Goal: Navigation & Orientation: Understand site structure

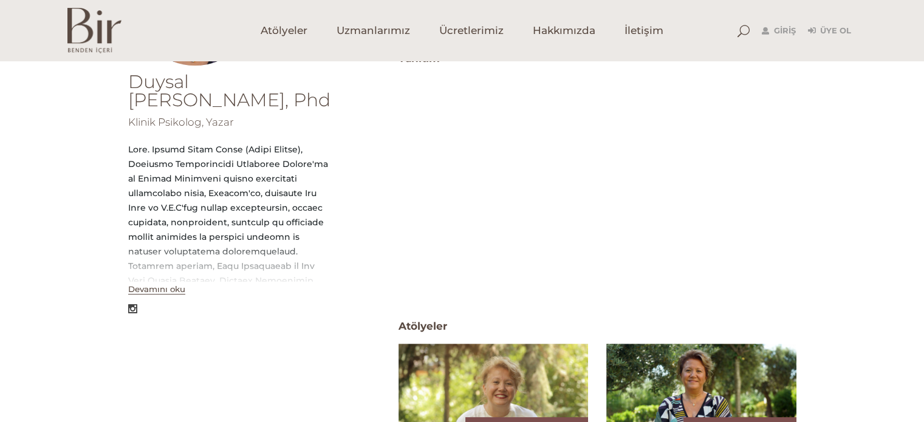
scroll to position [182, 0]
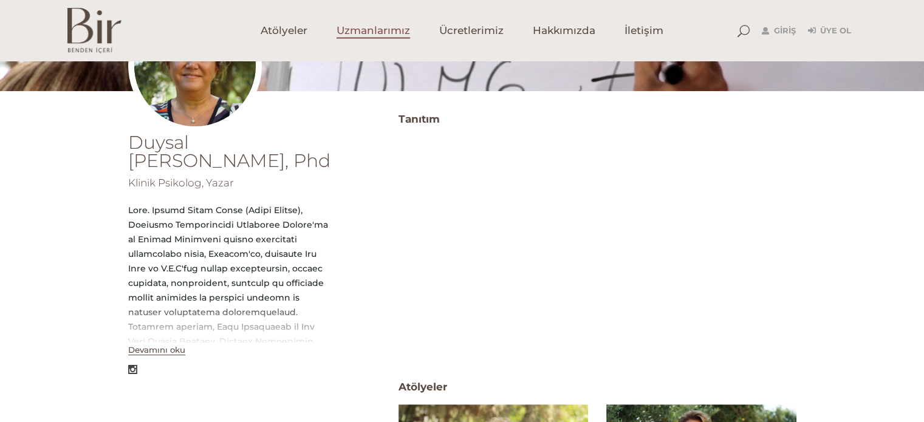
click at [361, 32] on span "Uzmanlarımız" at bounding box center [373, 31] width 73 height 14
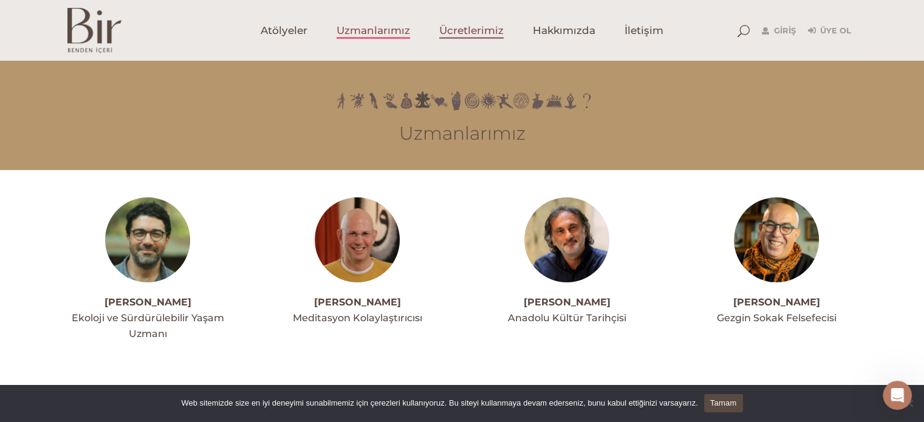
click at [473, 24] on span "Ücretlerimiz" at bounding box center [471, 31] width 64 height 14
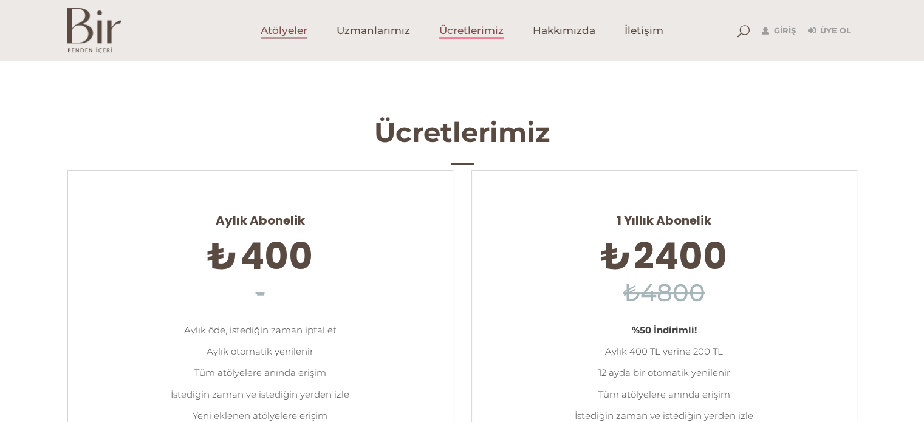
click at [284, 29] on span "Atölyeler" at bounding box center [284, 31] width 47 height 14
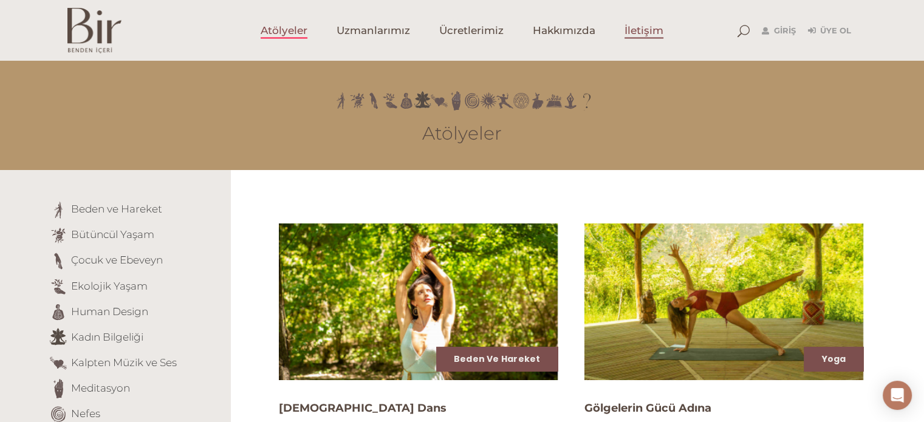
click at [651, 33] on span "İletişim" at bounding box center [643, 31] width 39 height 14
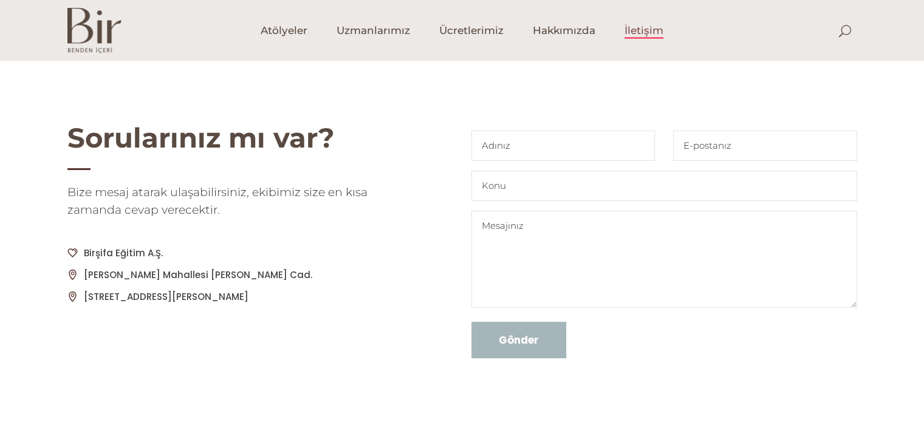
click at [581, 35] on span "Hakkımızda" at bounding box center [564, 31] width 63 height 14
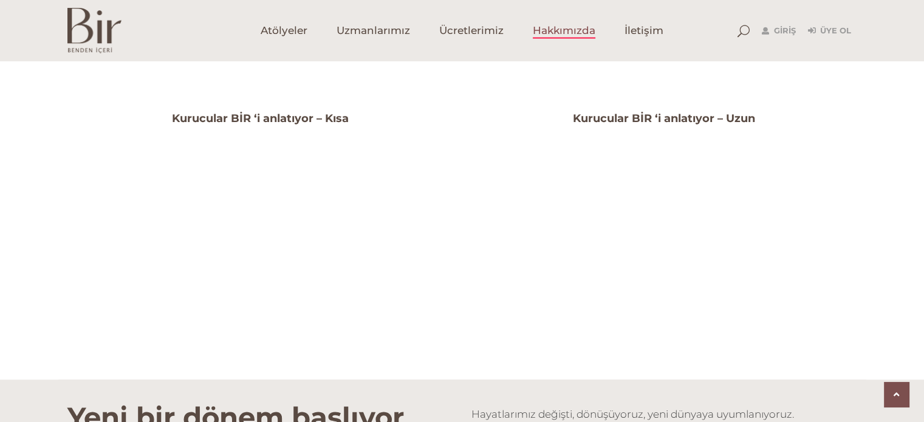
scroll to position [904, 0]
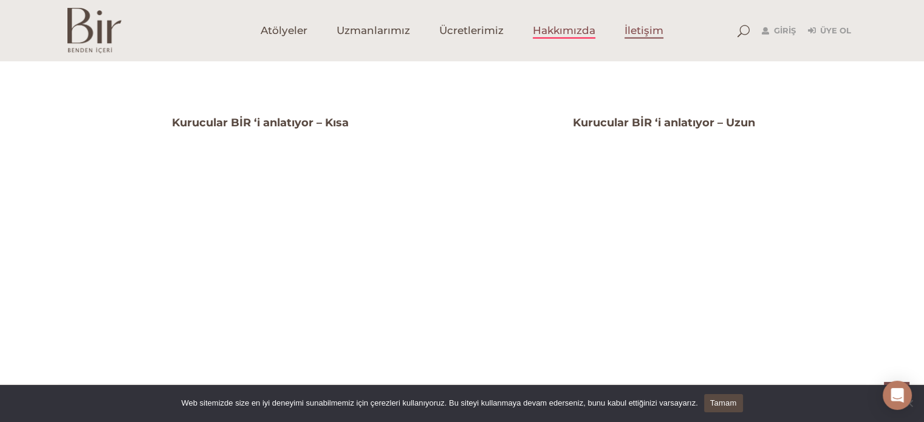
click at [651, 36] on span "İletişim" at bounding box center [643, 31] width 39 height 14
